Goal: Contribute content: Add original content to the website for others to see

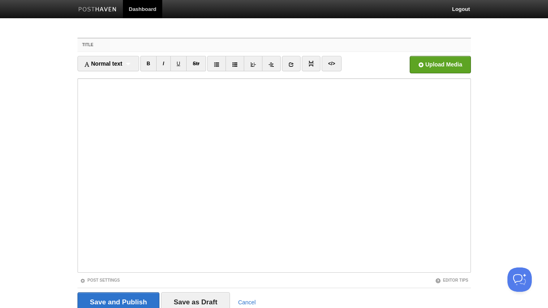
click at [135, 49] on input "Title" at bounding box center [290, 45] width 361 height 13
drag, startPoint x: 114, startPoint y: 30, endPoint x: 80, endPoint y: 25, distance: 34.9
click at [110, 39] on input "Change of self doesn't" at bounding box center [290, 45] width 361 height 13
drag, startPoint x: 296, startPoint y: 44, endPoint x: 80, endPoint y: 46, distance: 215.5
click at [110, 46] on input "We got manifistation all wrong - it doesn't start with your head" at bounding box center [290, 45] width 361 height 13
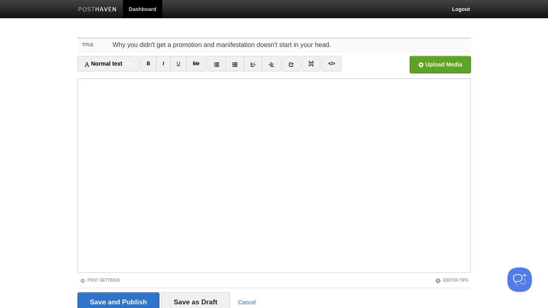
type input "Why you didn't get a promotion and manifestation doesn't start in your head."
click at [165, 61] on link "I" at bounding box center [163, 63] width 14 height 15
click at [153, 60] on link "B" at bounding box center [148, 63] width 17 height 15
click at [294, 65] on icon at bounding box center [291, 65] width 6 height 6
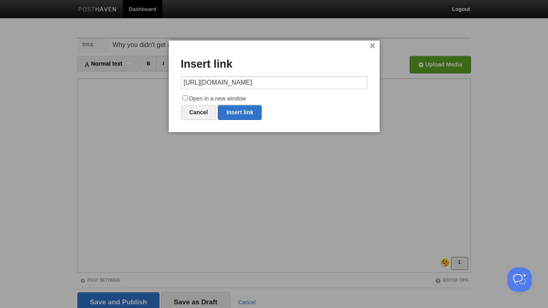
type input "[URL][DOMAIN_NAME]"
click at [185, 95] on label "Open in a new window" at bounding box center [274, 99] width 187 height 10
click at [185, 95] on input "Open in a new window" at bounding box center [185, 97] width 5 height 5
checkbox input "true"
click at [240, 117] on link "Insert link" at bounding box center [240, 112] width 44 height 15
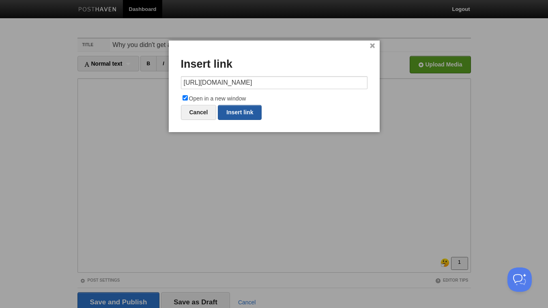
type input "https://"
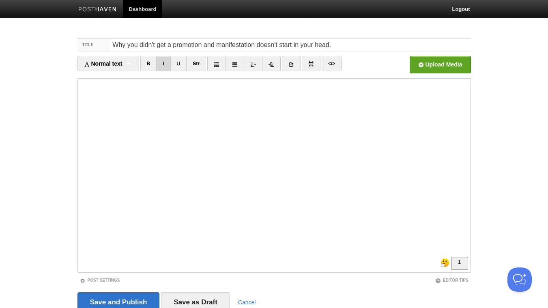
click at [165, 61] on link "I" at bounding box center [163, 63] width 14 height 15
click at [151, 64] on link "B" at bounding box center [148, 63] width 17 height 15
click at [148, 64] on link "B" at bounding box center [148, 63] width 17 height 15
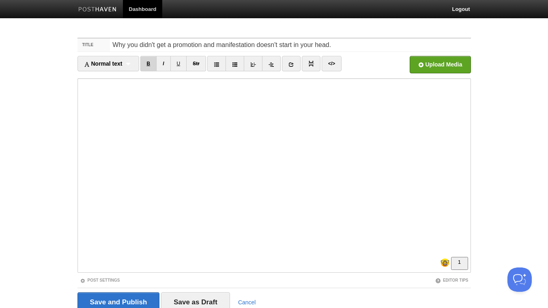
click at [151, 66] on link "B" at bounding box center [148, 63] width 17 height 15
click at [152, 62] on link "B" at bounding box center [148, 63] width 17 height 15
click at [294, 65] on icon at bounding box center [291, 65] width 6 height 6
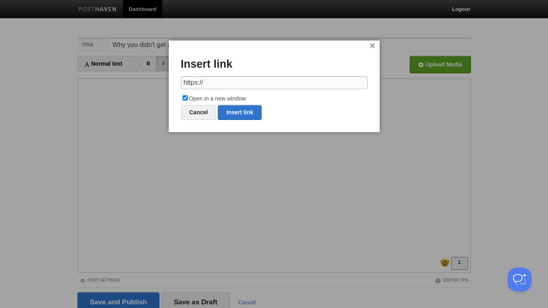
paste input "[DOMAIN_NAME][URL]"
click at [250, 113] on link "Insert link" at bounding box center [240, 112] width 44 height 15
type input "https://"
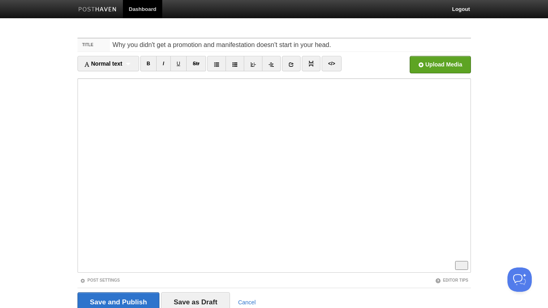
scroll to position [44, 0]
click at [149, 66] on link "B" at bounding box center [148, 63] width 17 height 15
click at [164, 63] on link "I" at bounding box center [163, 63] width 14 height 15
click at [166, 65] on link "I" at bounding box center [163, 63] width 14 height 15
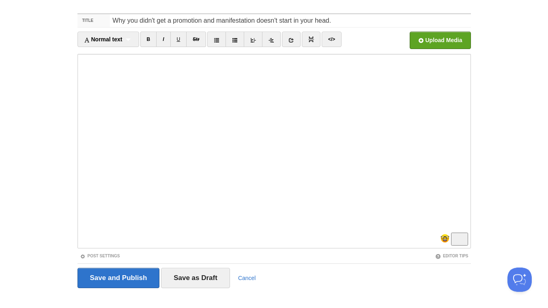
scroll to position [33, 0]
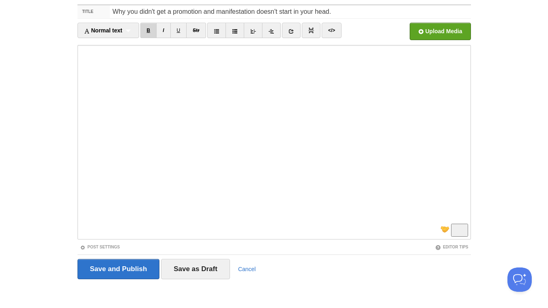
click at [149, 29] on link "B" at bounding box center [148, 30] width 17 height 15
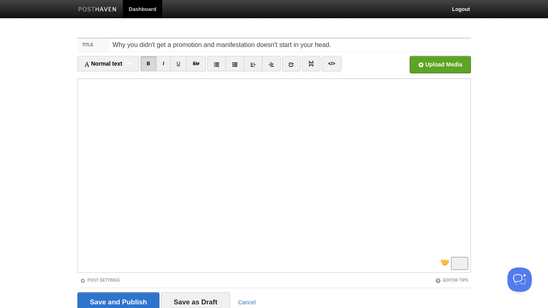
scroll to position [88, 0]
click at [112, 300] on input "Save and Publish" at bounding box center [118, 303] width 82 height 20
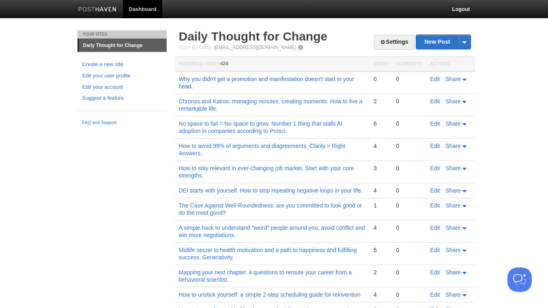
click at [288, 77] on link "Why you didn't get a promotion and manifestation doesn't start in your head." at bounding box center [267, 83] width 176 height 14
